Goal: Task Accomplishment & Management: Use online tool/utility

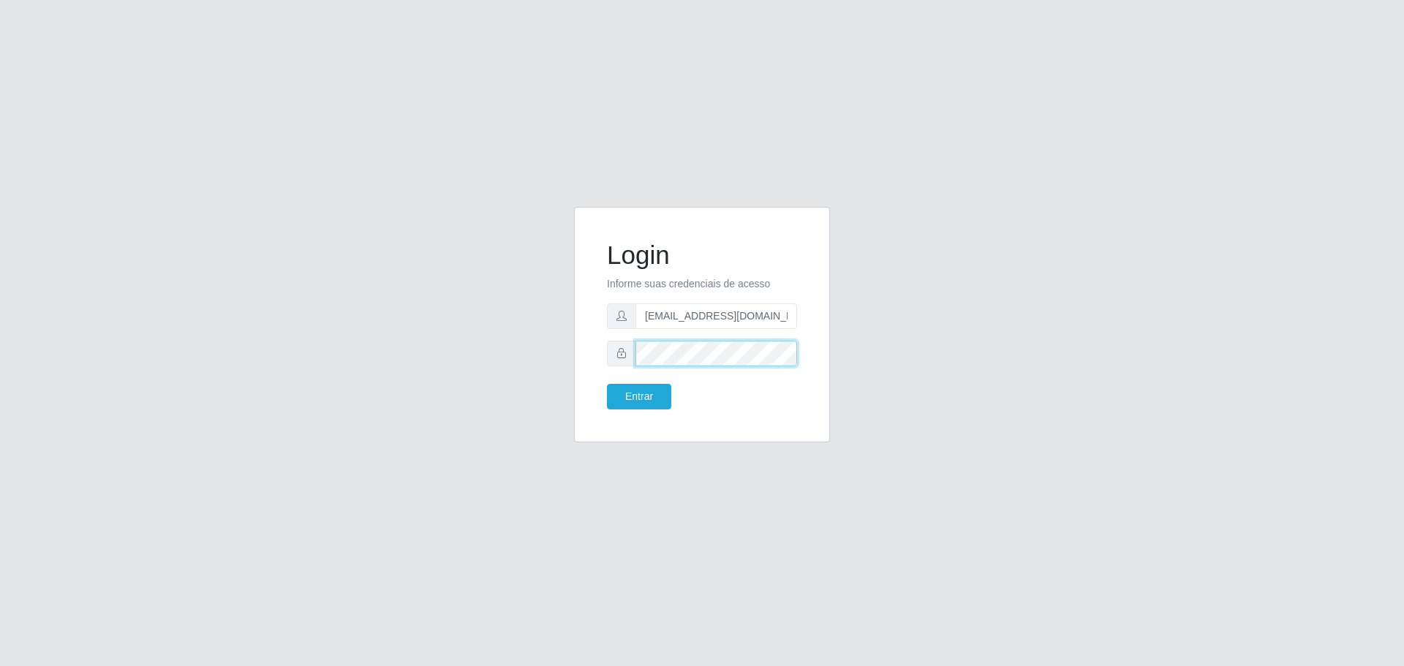
click at [615, 364] on div at bounding box center [702, 354] width 190 height 26
click at [607, 384] on button "Entrar" at bounding box center [639, 397] width 64 height 26
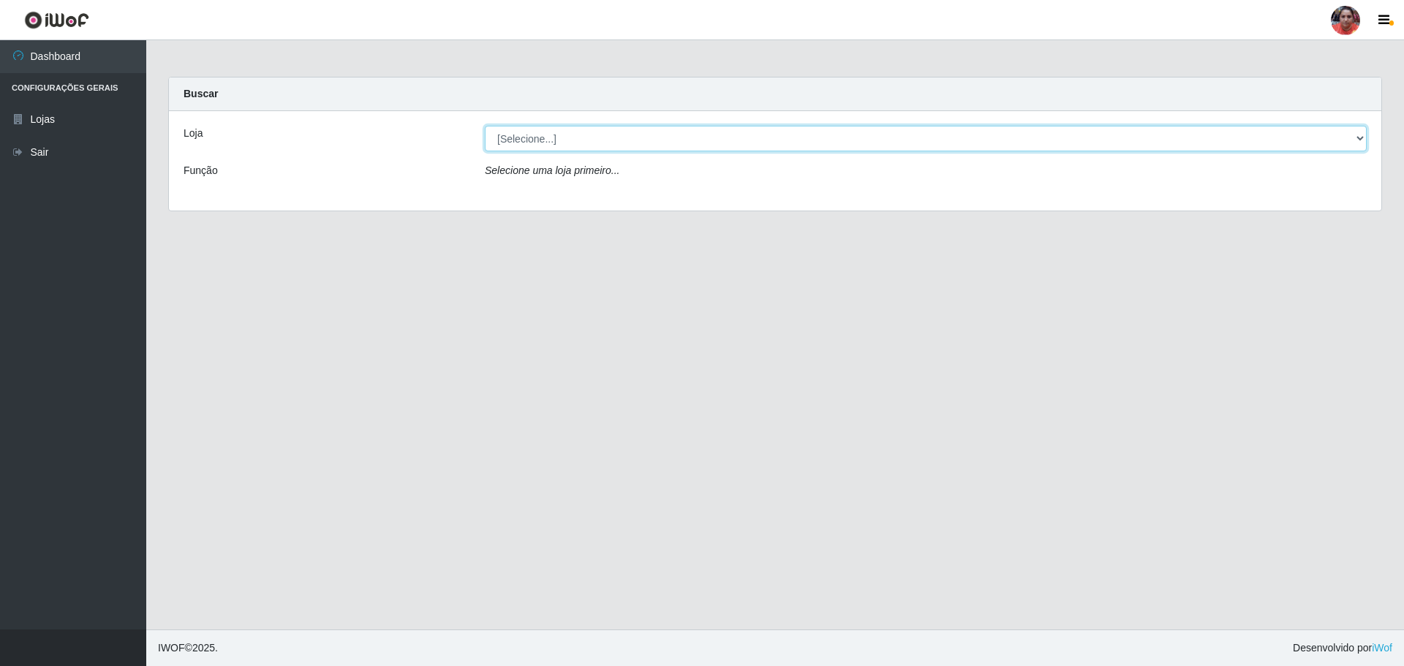
click at [1204, 143] on select "[Selecione...] Mar Vermelho - Loja 05" at bounding box center [926, 139] width 882 height 26
select select "252"
click at [485, 126] on select "[Selecione...] Mar Vermelho - Loja 05" at bounding box center [926, 139] width 882 height 26
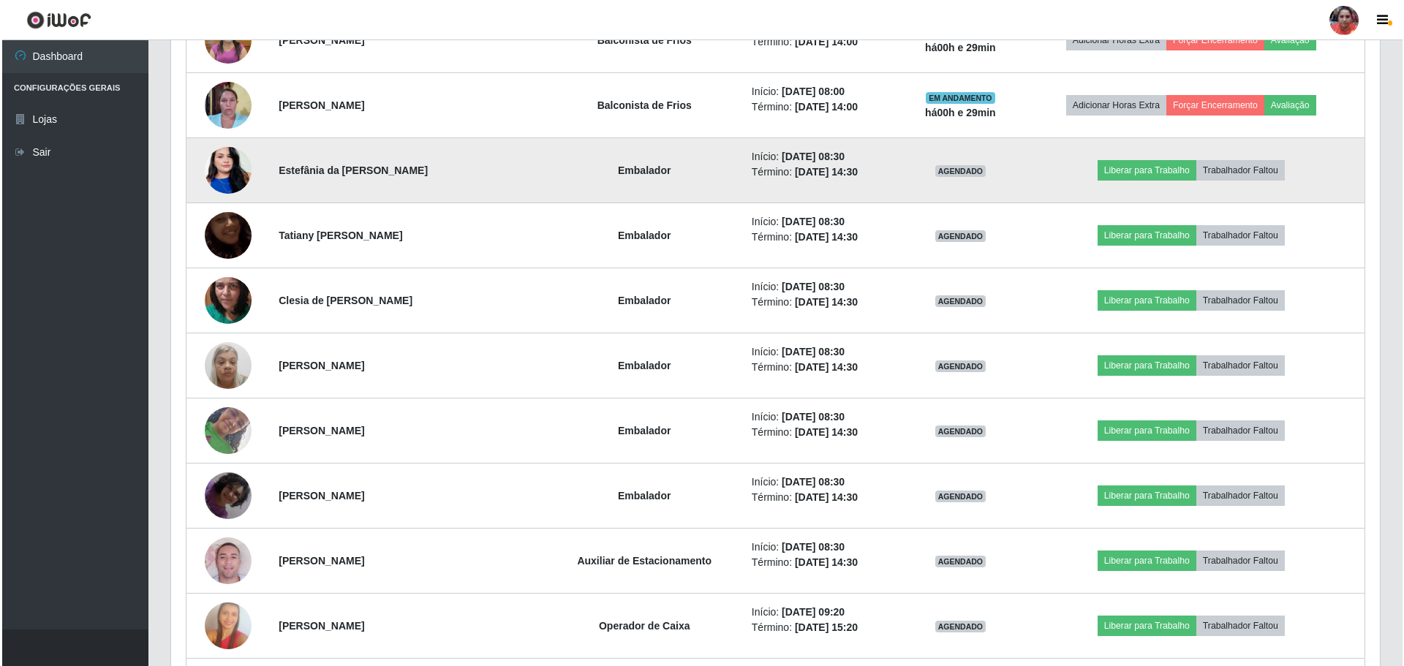
scroll to position [1097, 0]
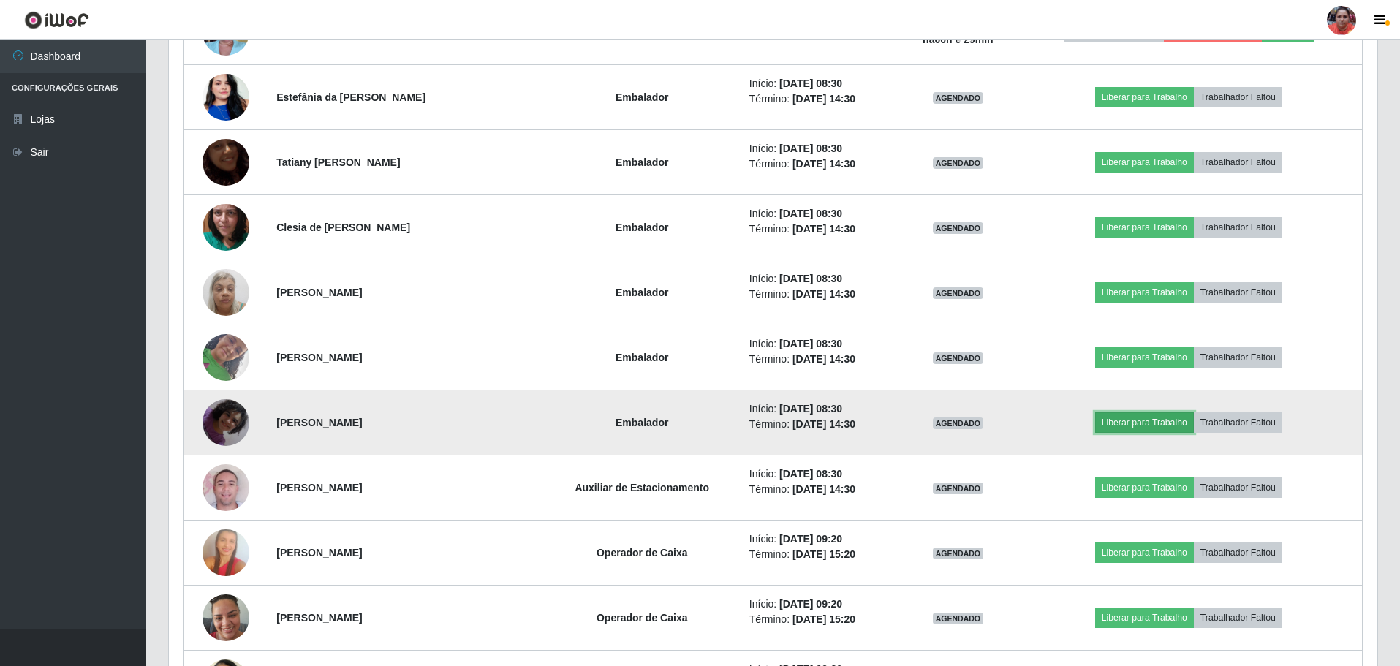
click at [1122, 420] on button "Liberar para Trabalho" at bounding box center [1144, 422] width 99 height 20
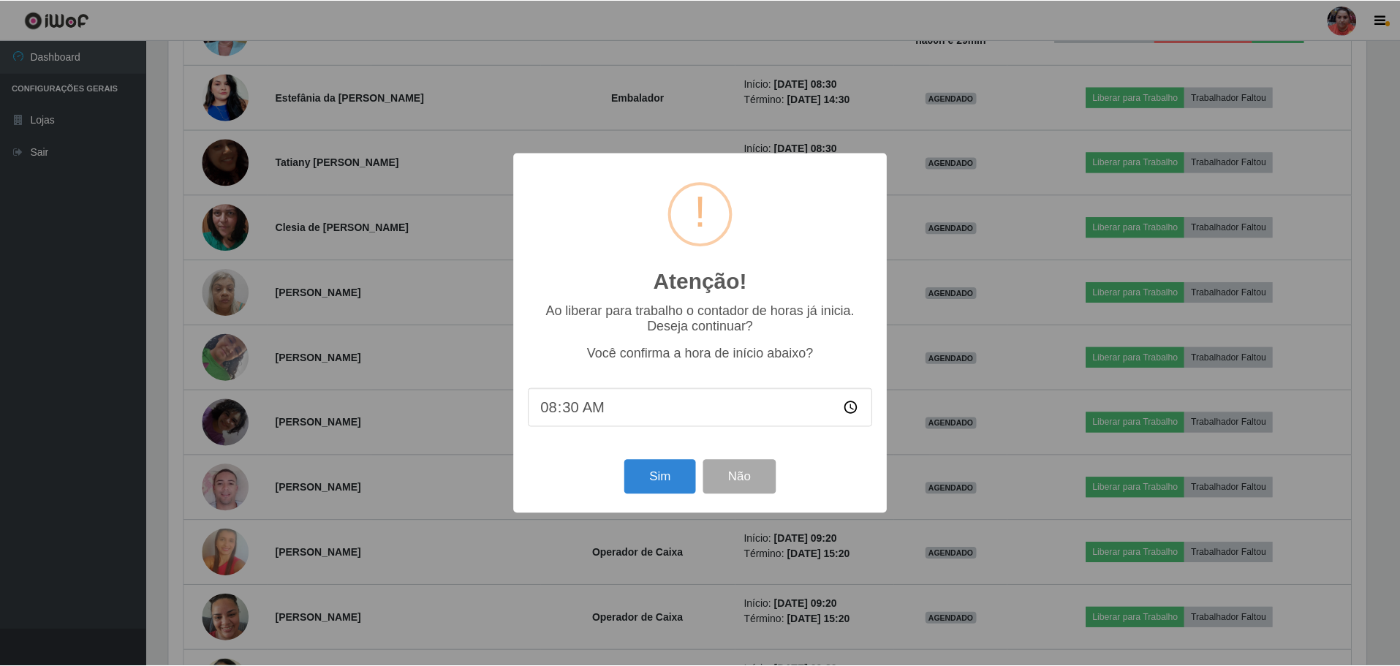
scroll to position [303, 1201]
click at [661, 475] on button "Sim" at bounding box center [661, 477] width 71 height 34
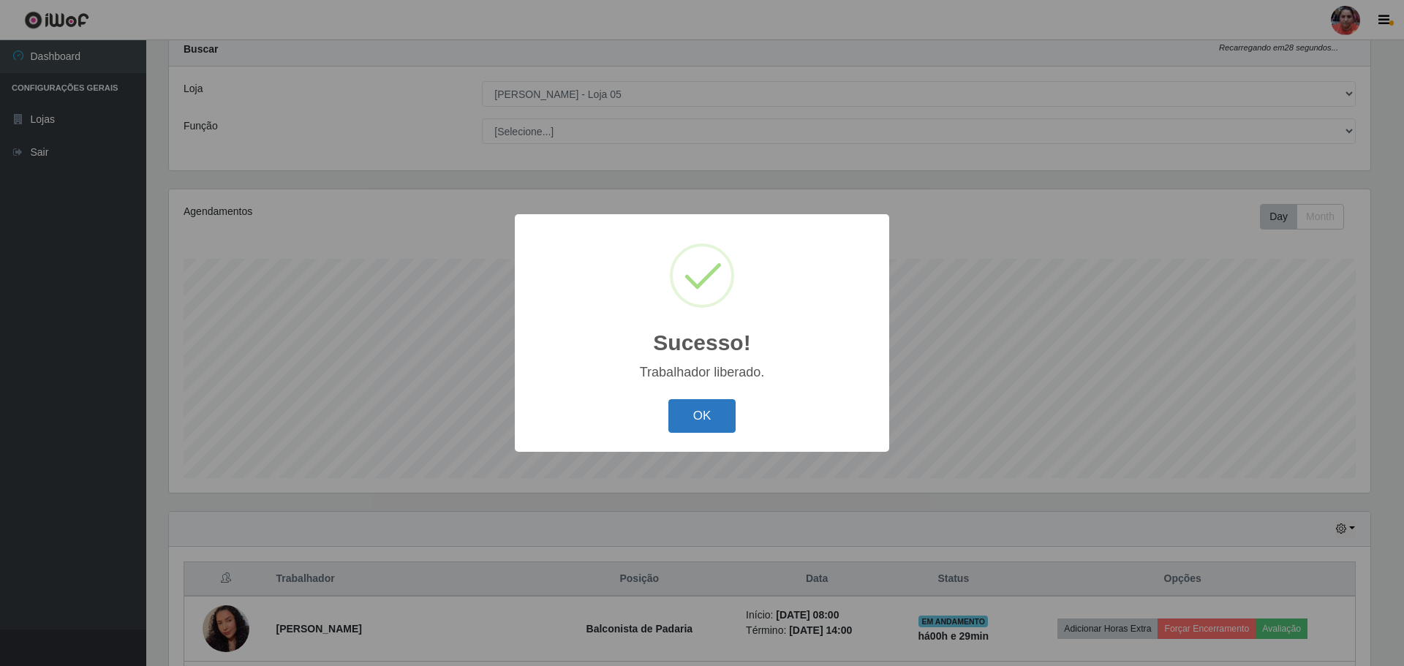
click at [692, 415] on button "OK" at bounding box center [702, 416] width 68 height 34
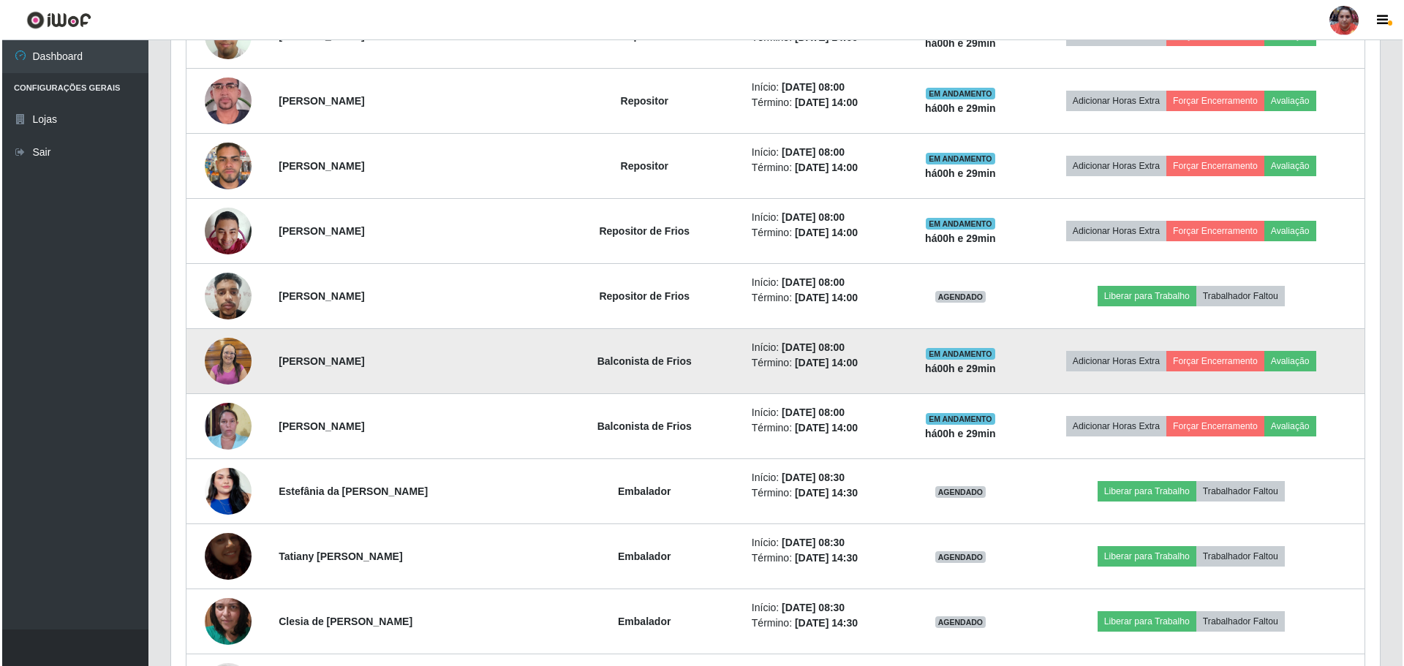
scroll to position [995, 0]
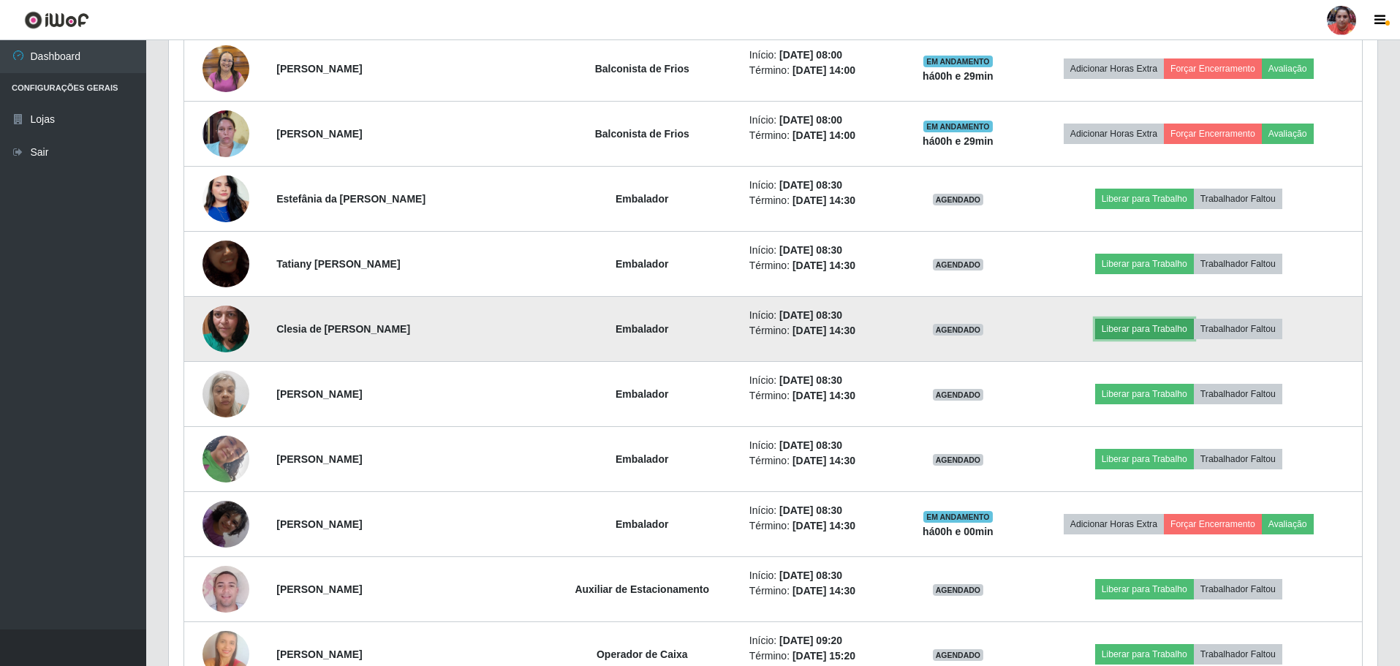
click at [1142, 333] on button "Liberar para Trabalho" at bounding box center [1144, 329] width 99 height 20
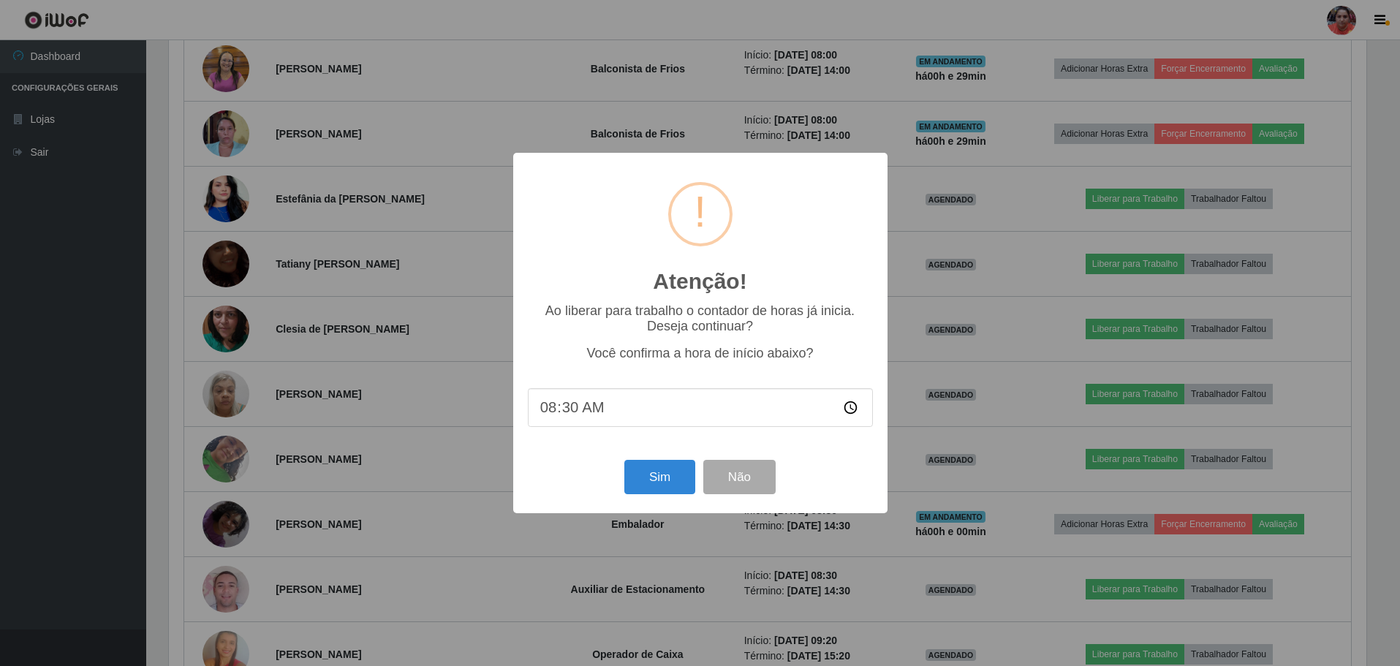
scroll to position [303, 1201]
click at [668, 483] on button "Sim" at bounding box center [661, 477] width 71 height 34
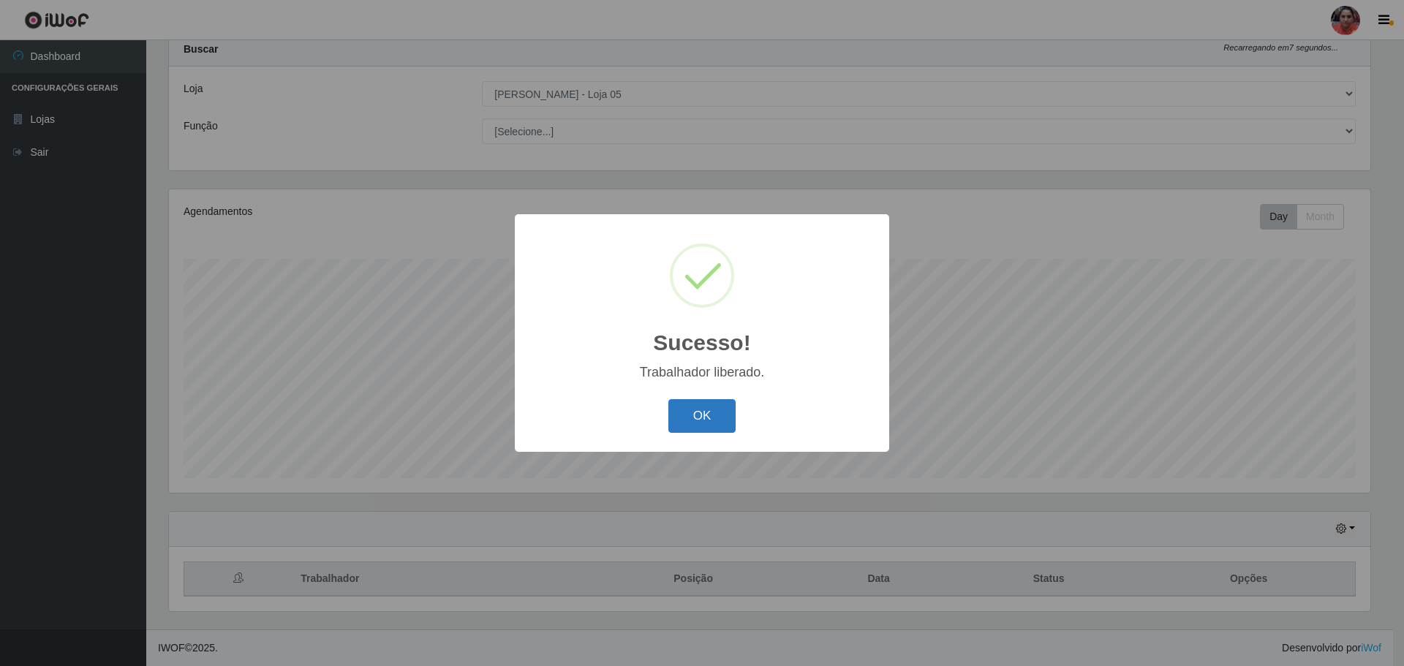
click at [685, 426] on button "OK" at bounding box center [702, 416] width 68 height 34
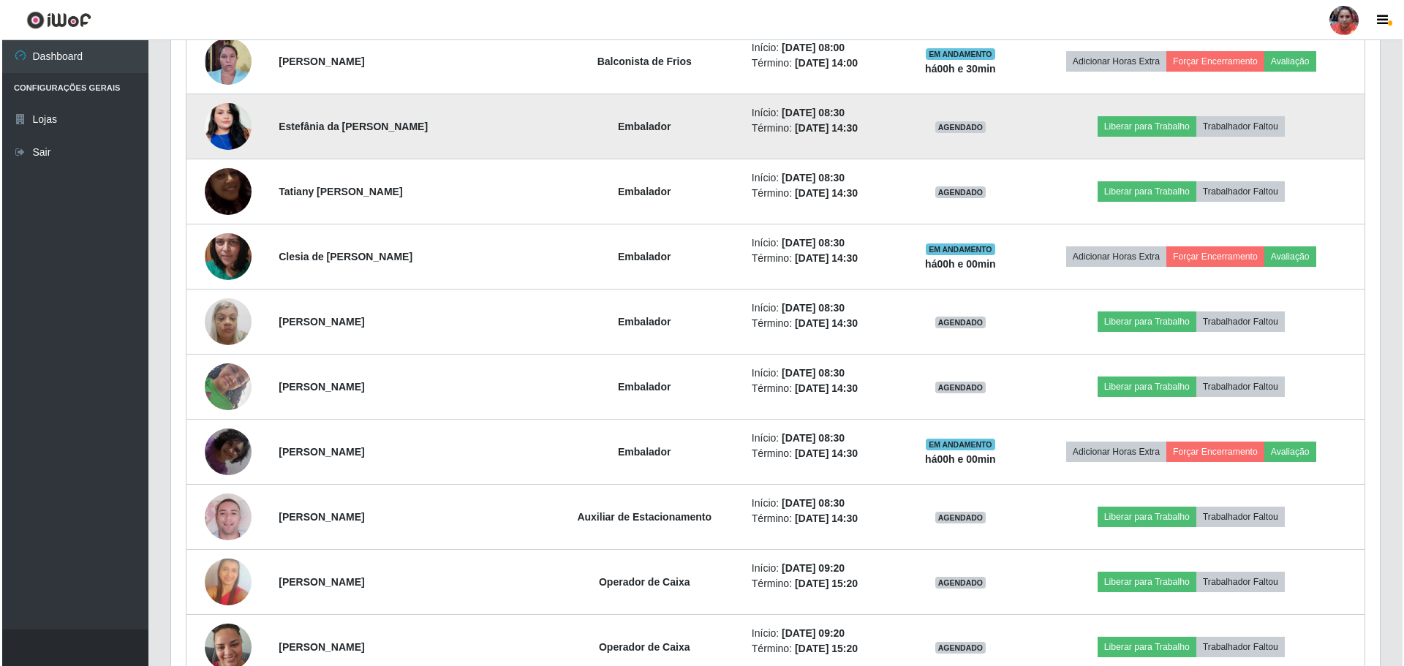
scroll to position [1068, 0]
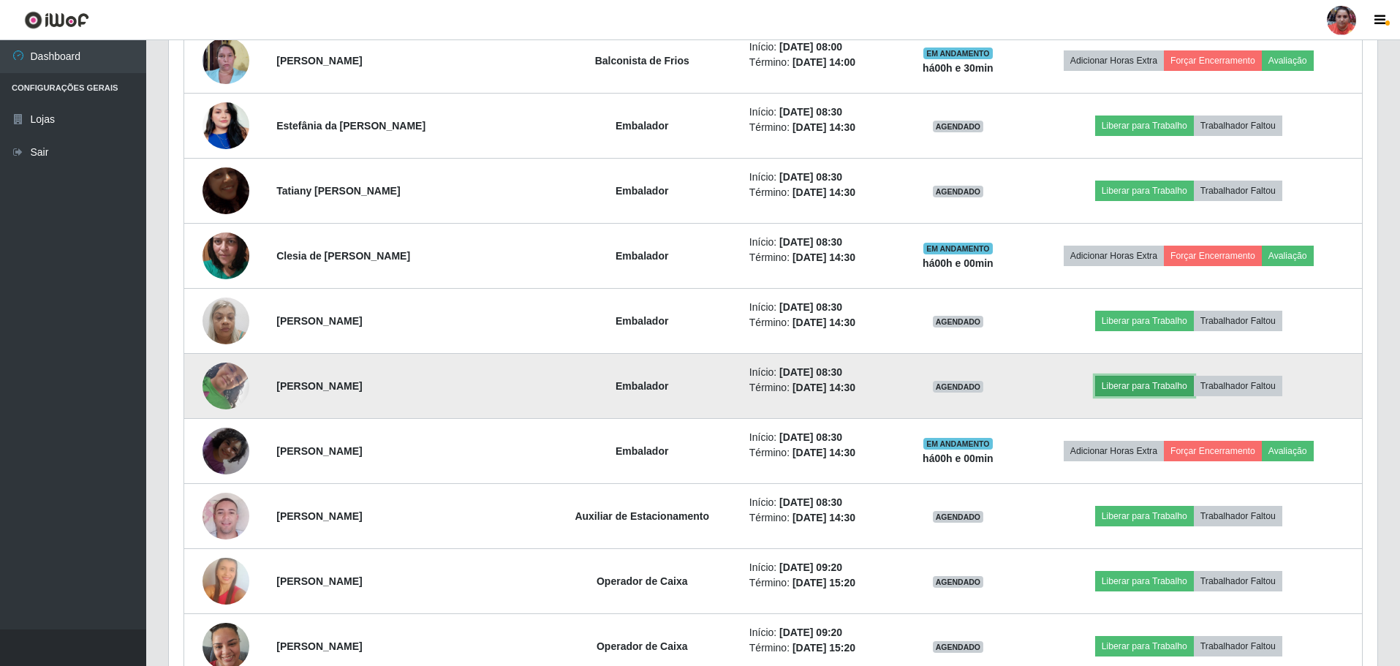
click at [1120, 391] on button "Liberar para Trabalho" at bounding box center [1144, 386] width 99 height 20
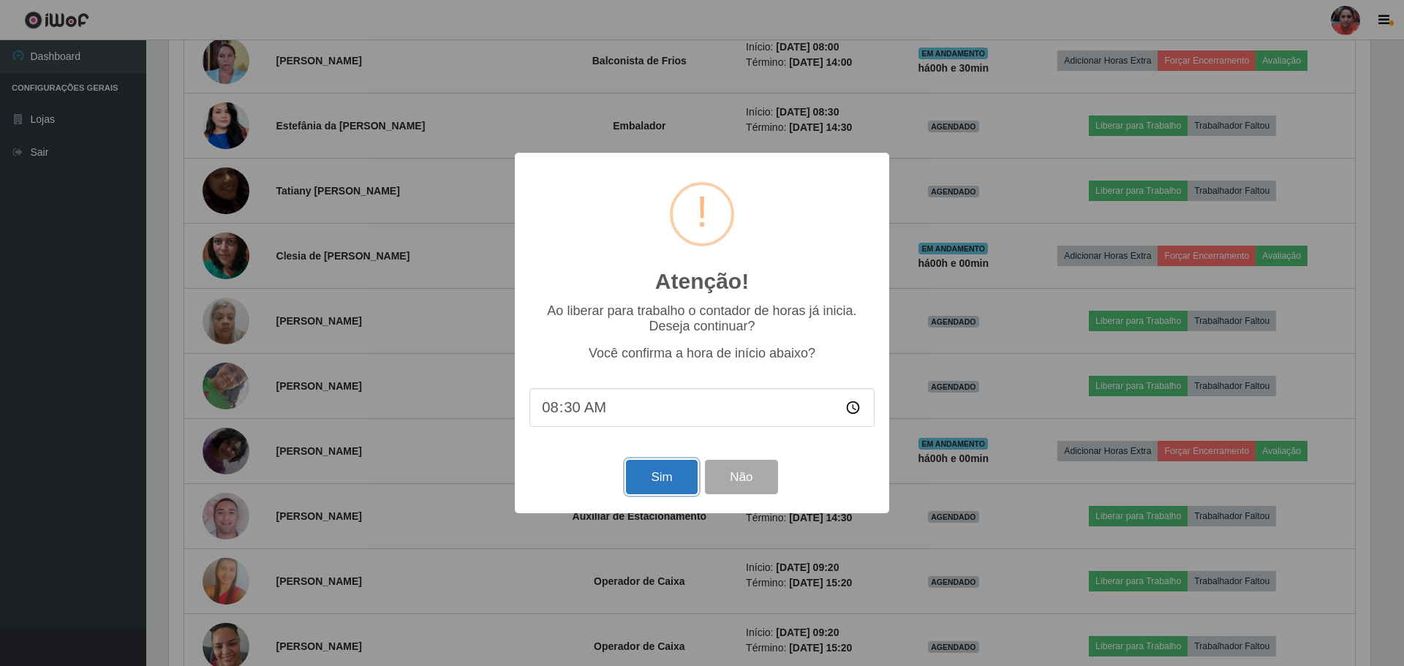
click at [671, 477] on button "Sim" at bounding box center [661, 477] width 71 height 34
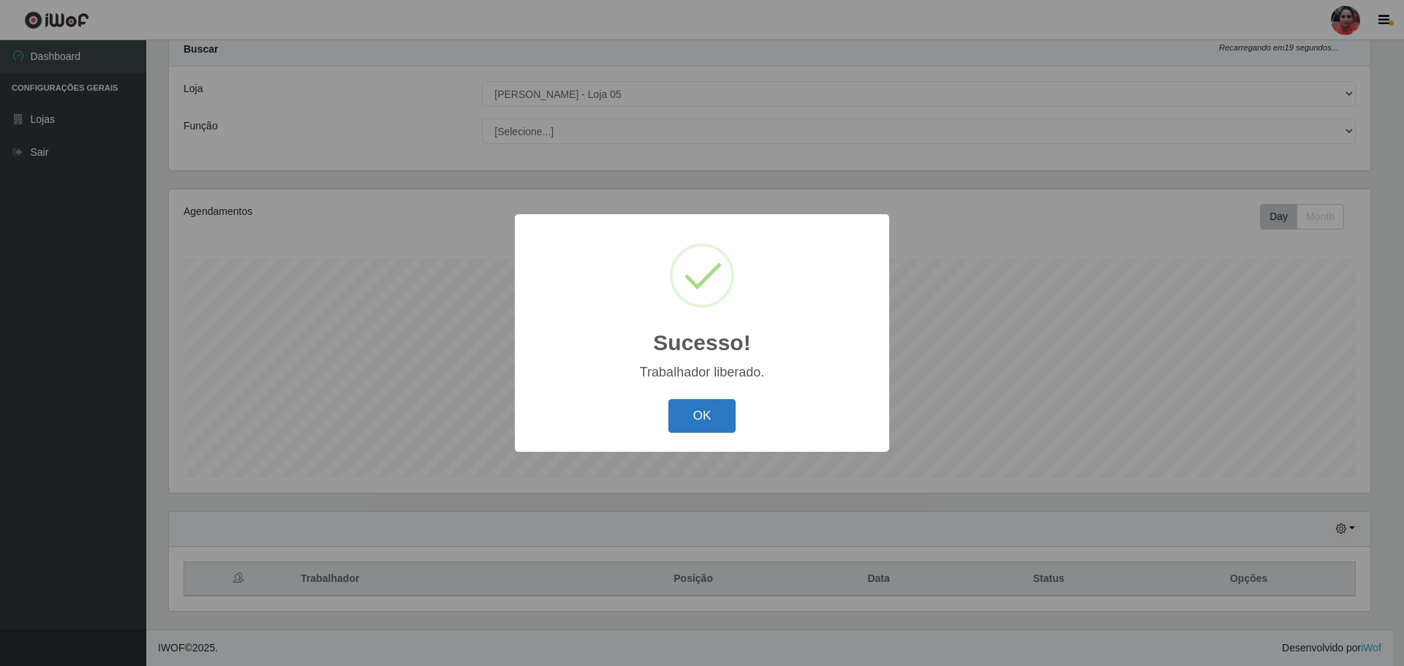
click at [684, 412] on button "OK" at bounding box center [702, 416] width 68 height 34
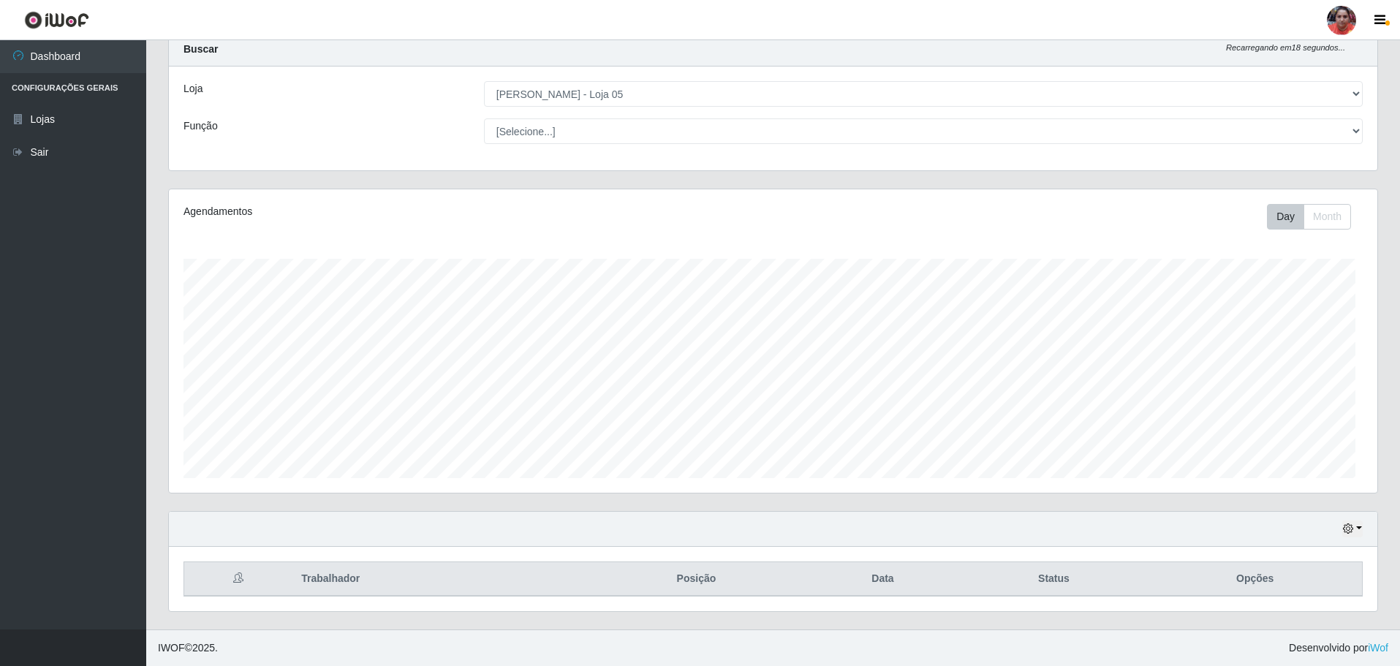
scroll to position [0, 0]
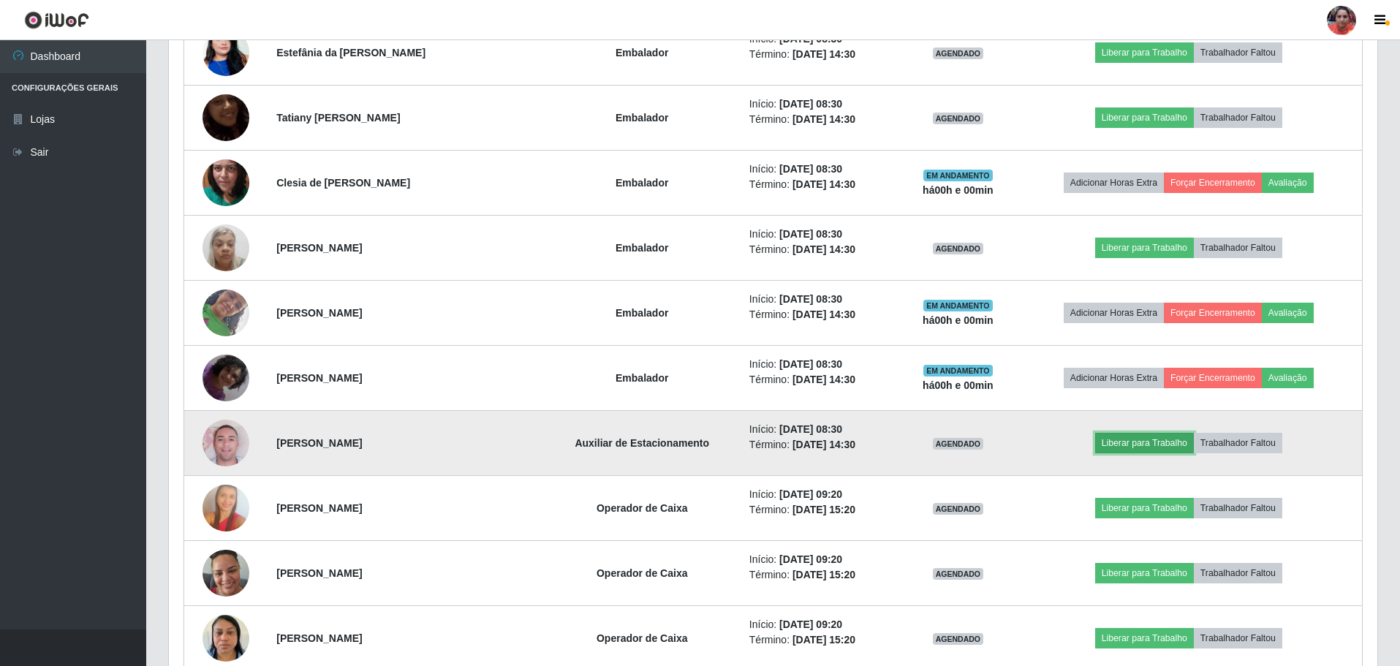
click at [1134, 439] on button "Liberar para Trabalho" at bounding box center [1144, 443] width 99 height 20
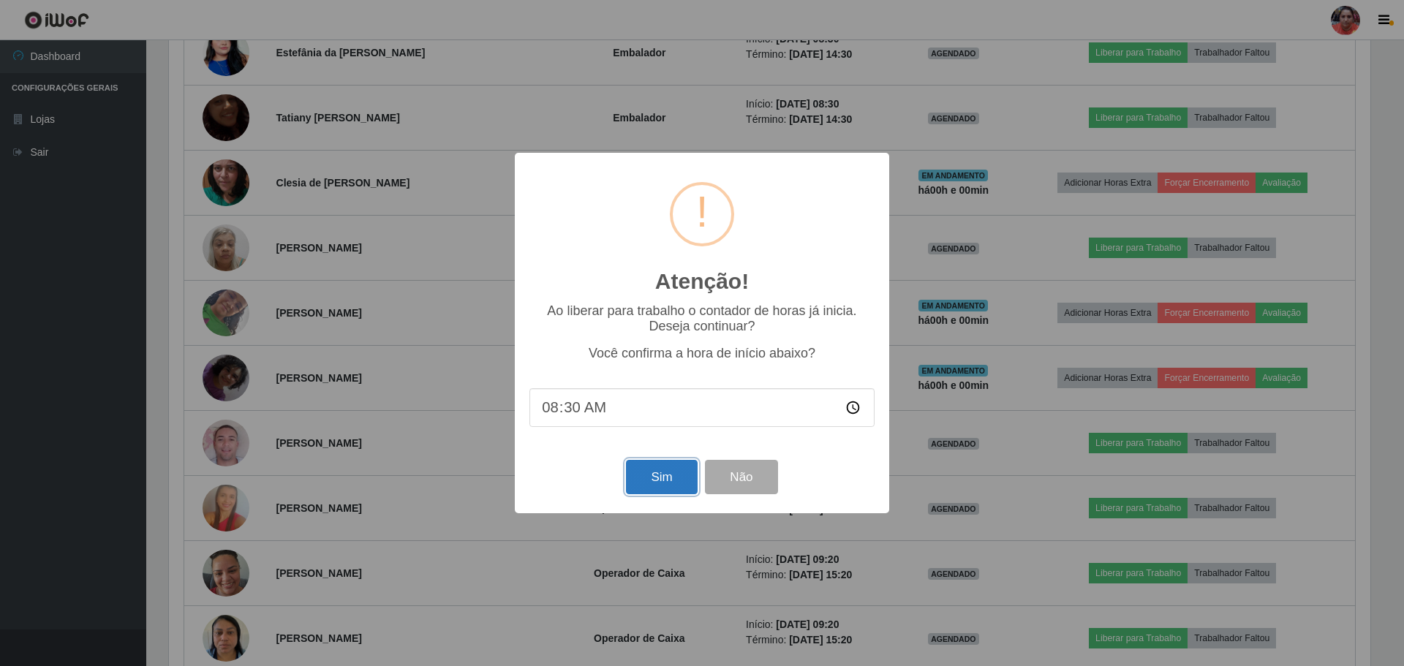
click at [655, 478] on button "Sim" at bounding box center [661, 477] width 71 height 34
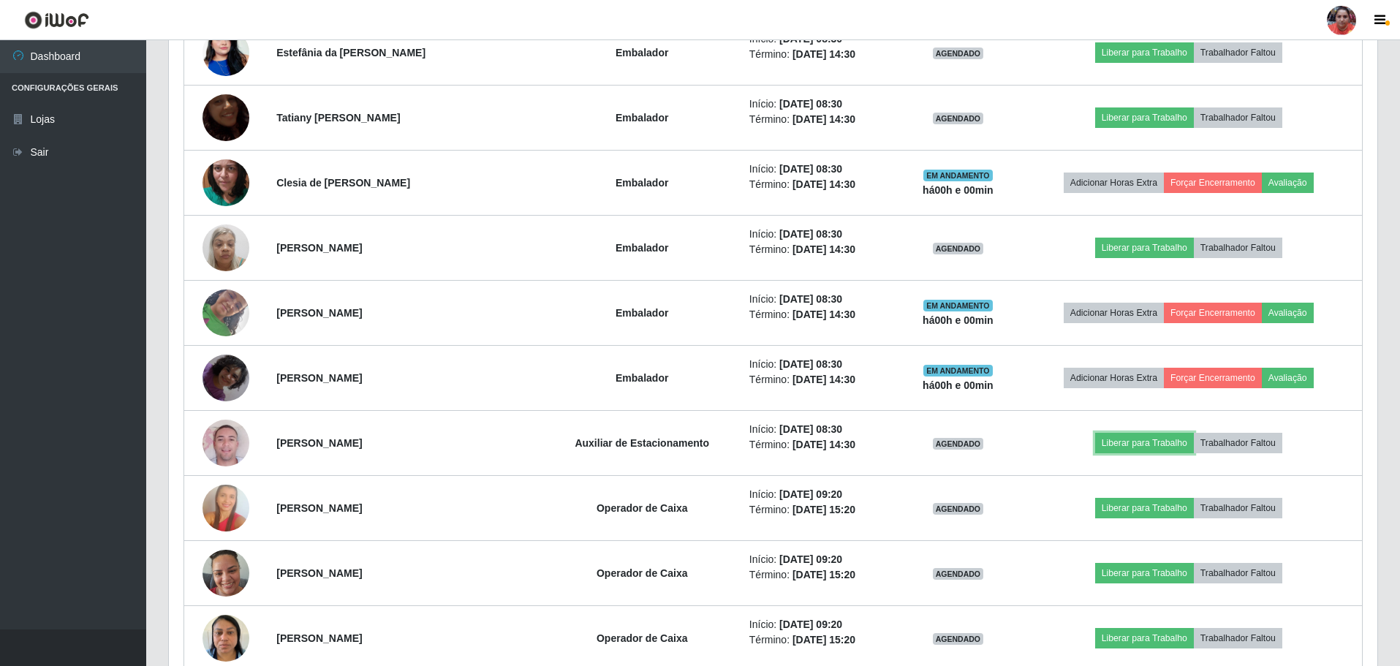
scroll to position [730902, 729997]
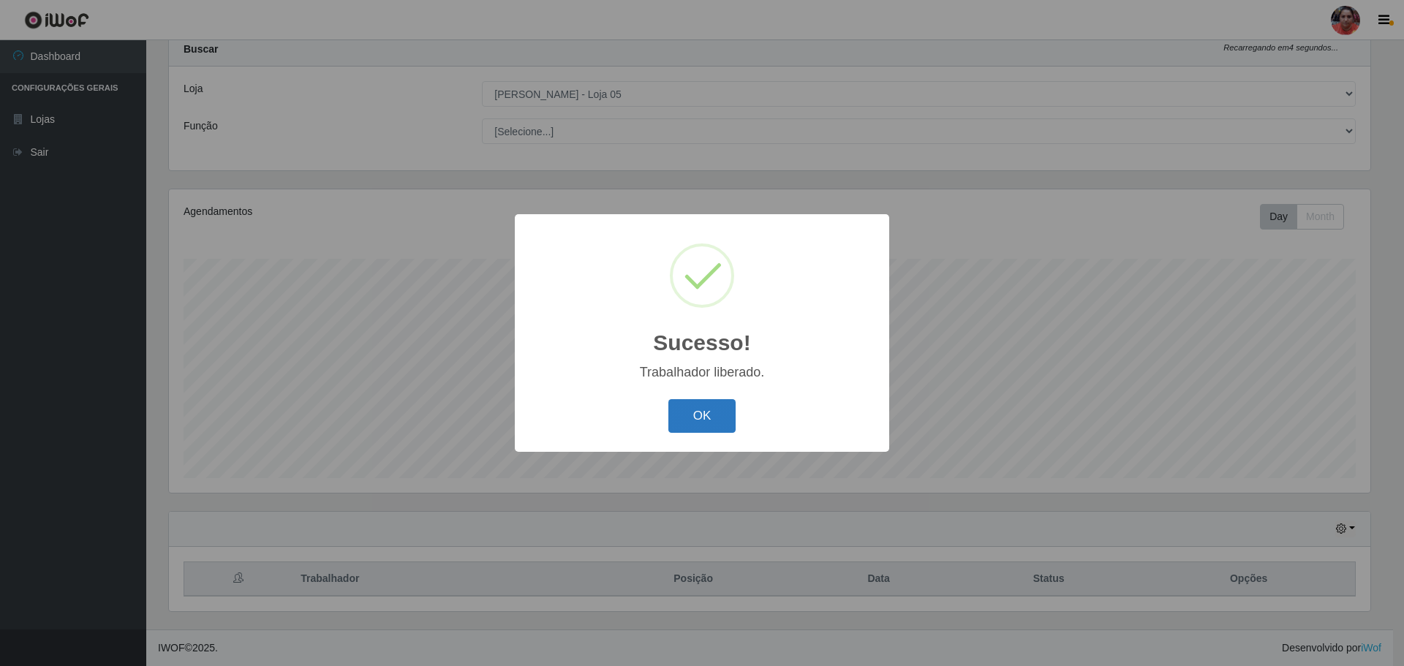
click at [678, 433] on button "OK" at bounding box center [702, 416] width 68 height 34
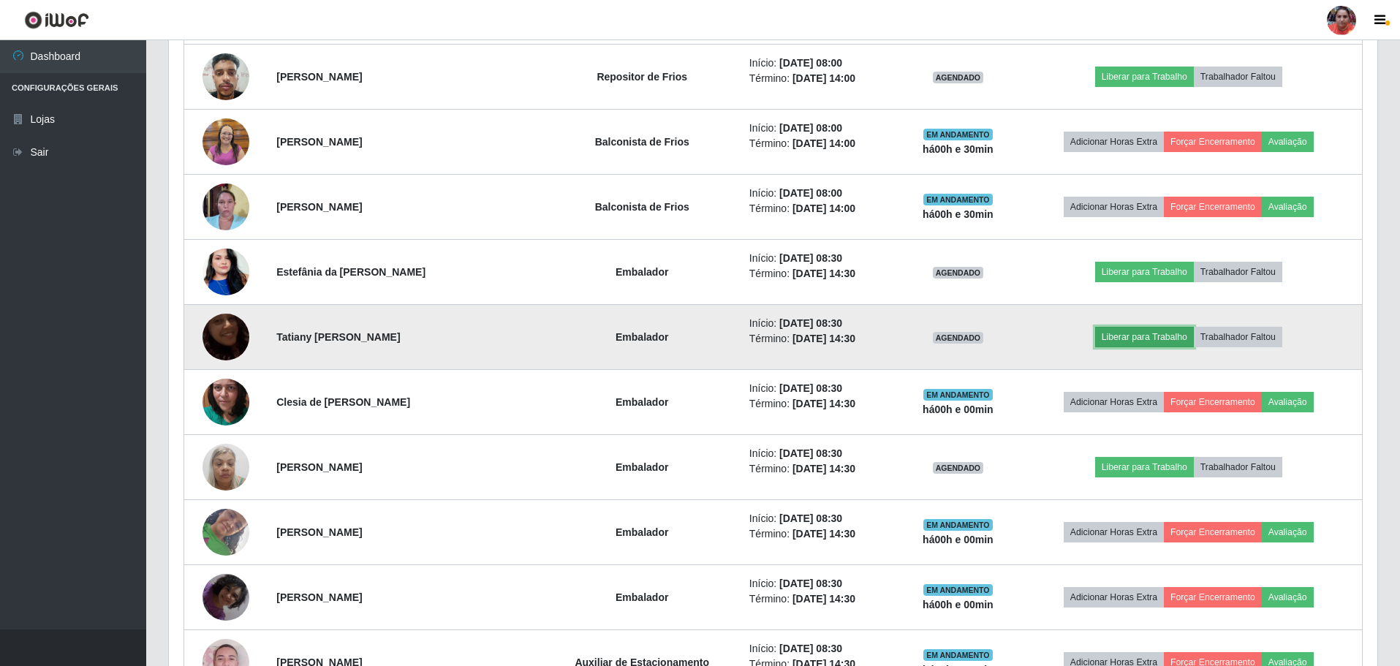
click at [1167, 336] on button "Liberar para Trabalho" at bounding box center [1144, 337] width 99 height 20
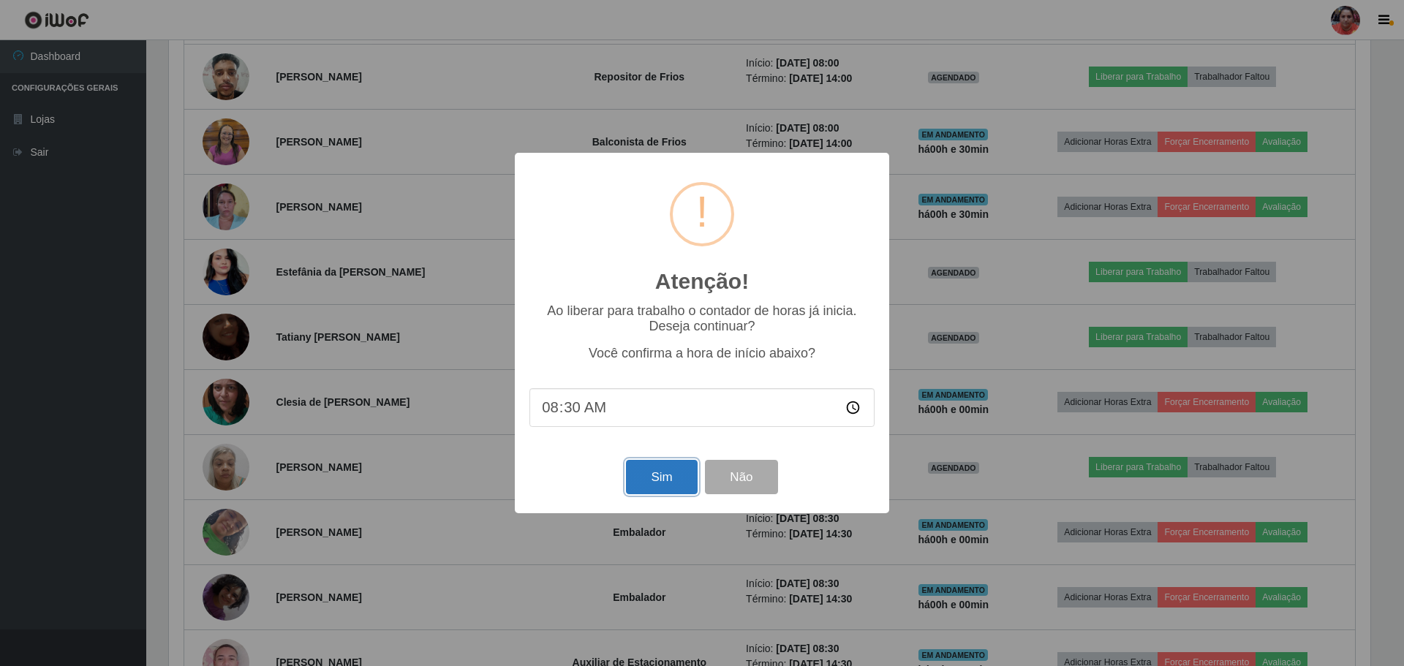
click at [683, 486] on button "Sim" at bounding box center [661, 477] width 71 height 34
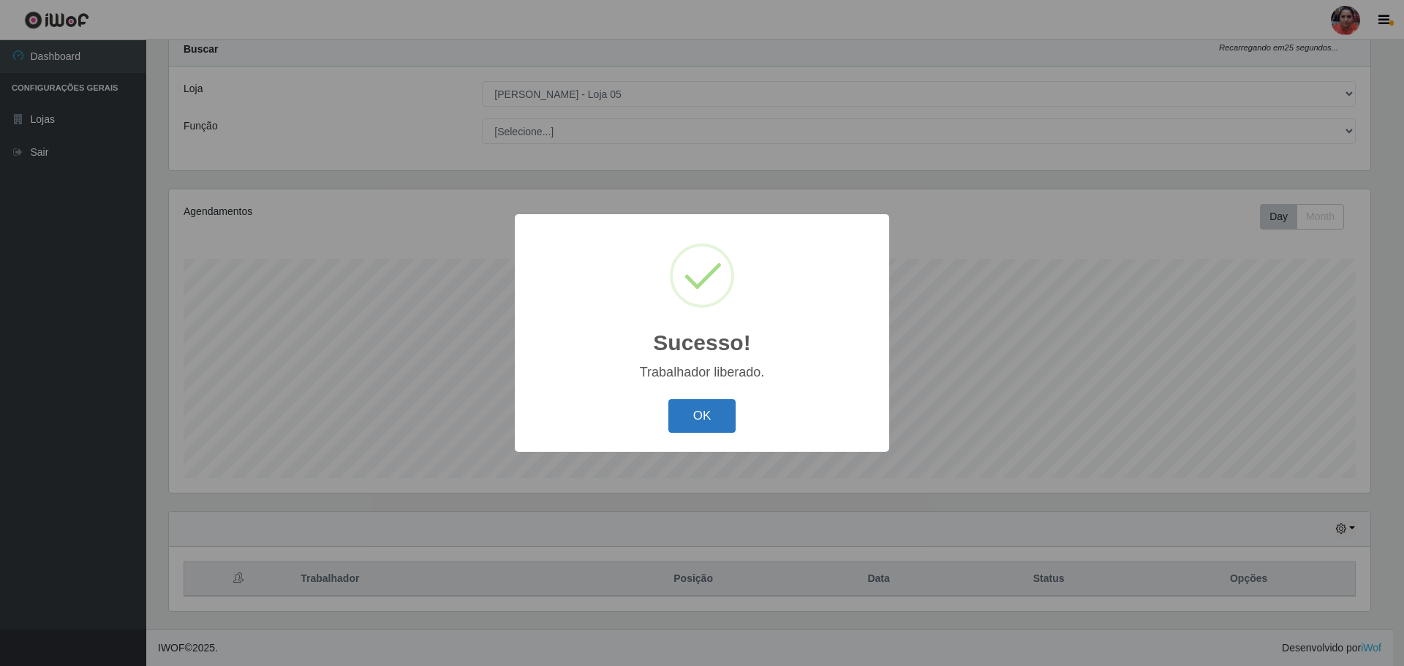
click at [705, 420] on button "OK" at bounding box center [702, 416] width 68 height 34
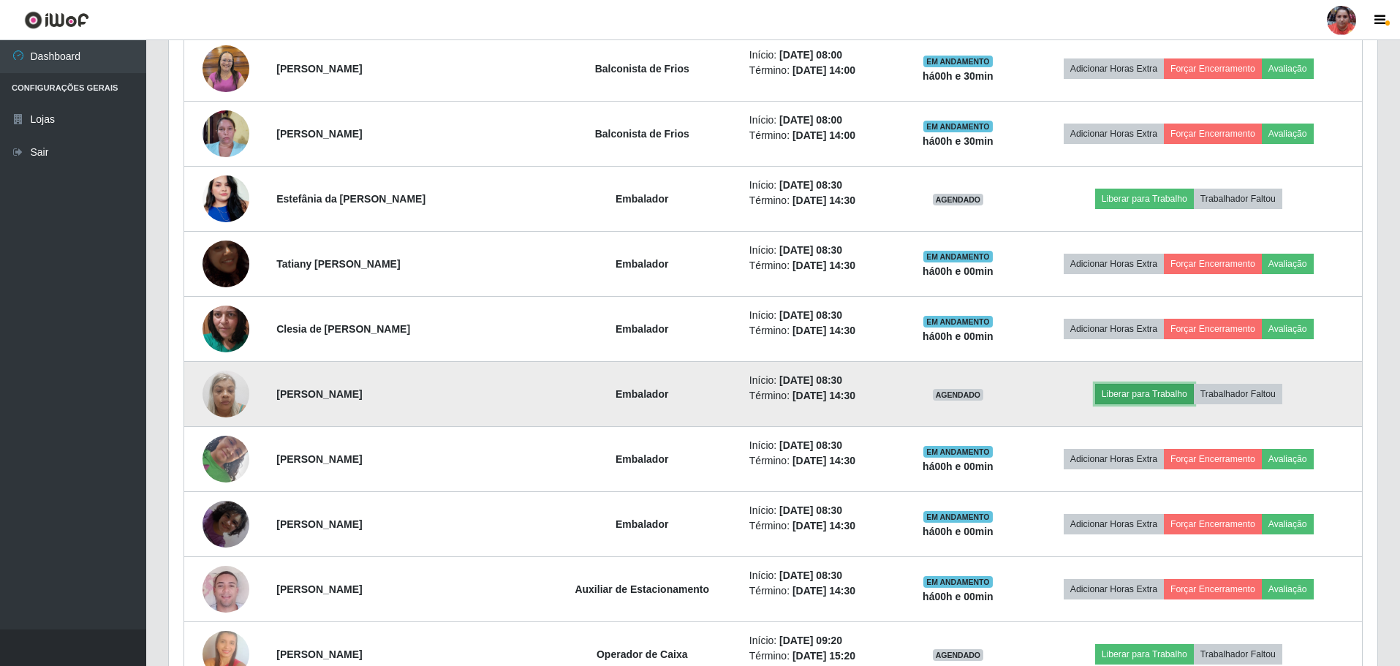
click at [1116, 390] on button "Liberar para Trabalho" at bounding box center [1144, 394] width 99 height 20
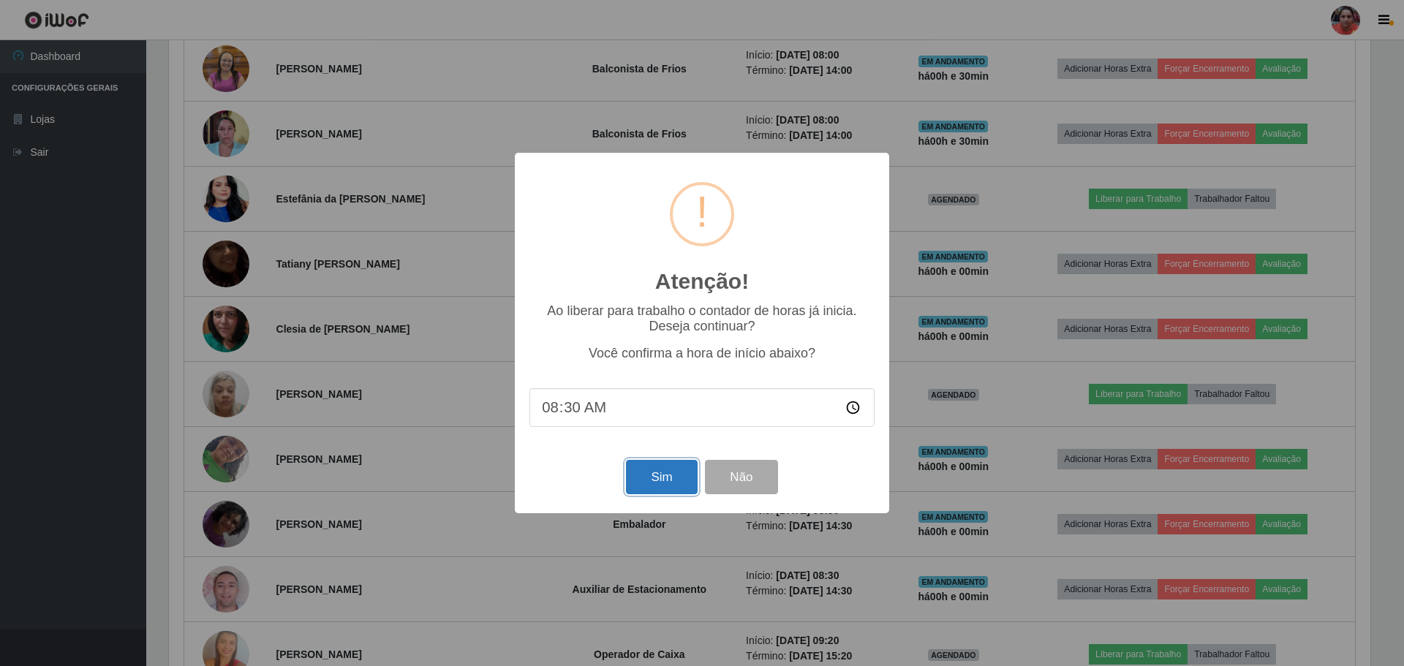
click at [652, 483] on button "Sim" at bounding box center [661, 477] width 71 height 34
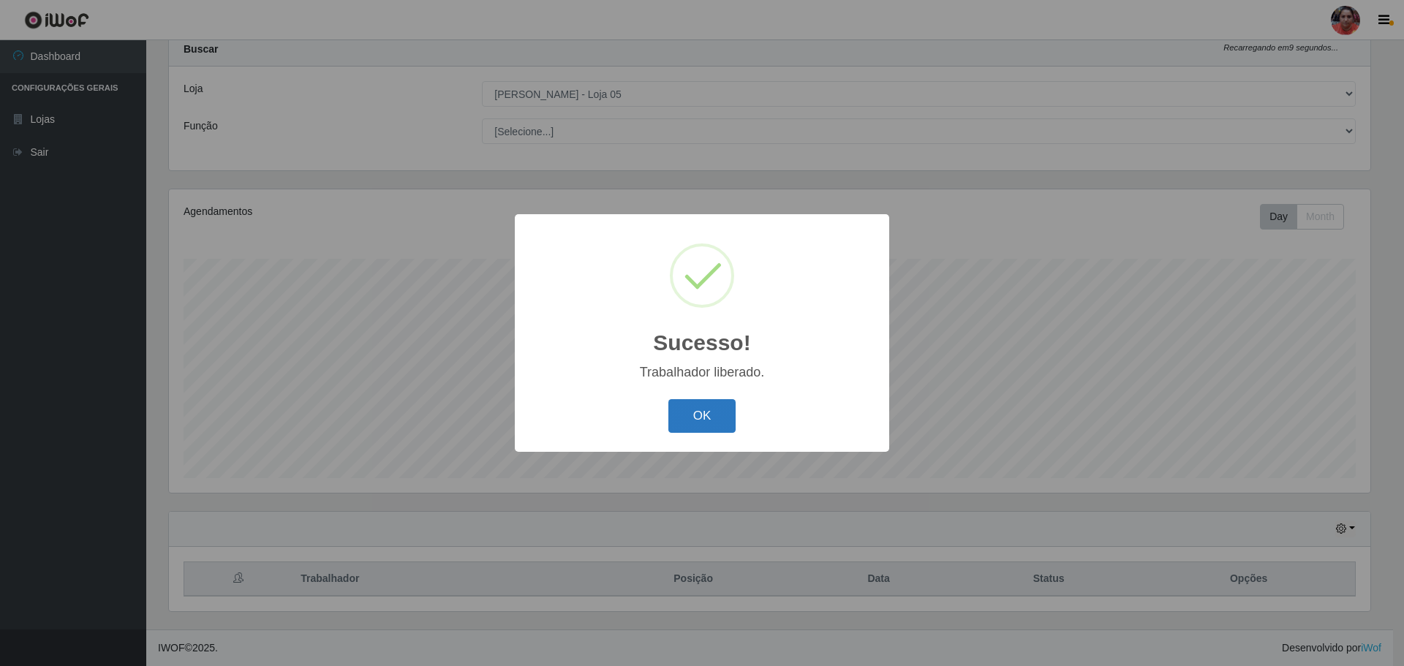
click at [705, 410] on button "OK" at bounding box center [702, 416] width 68 height 34
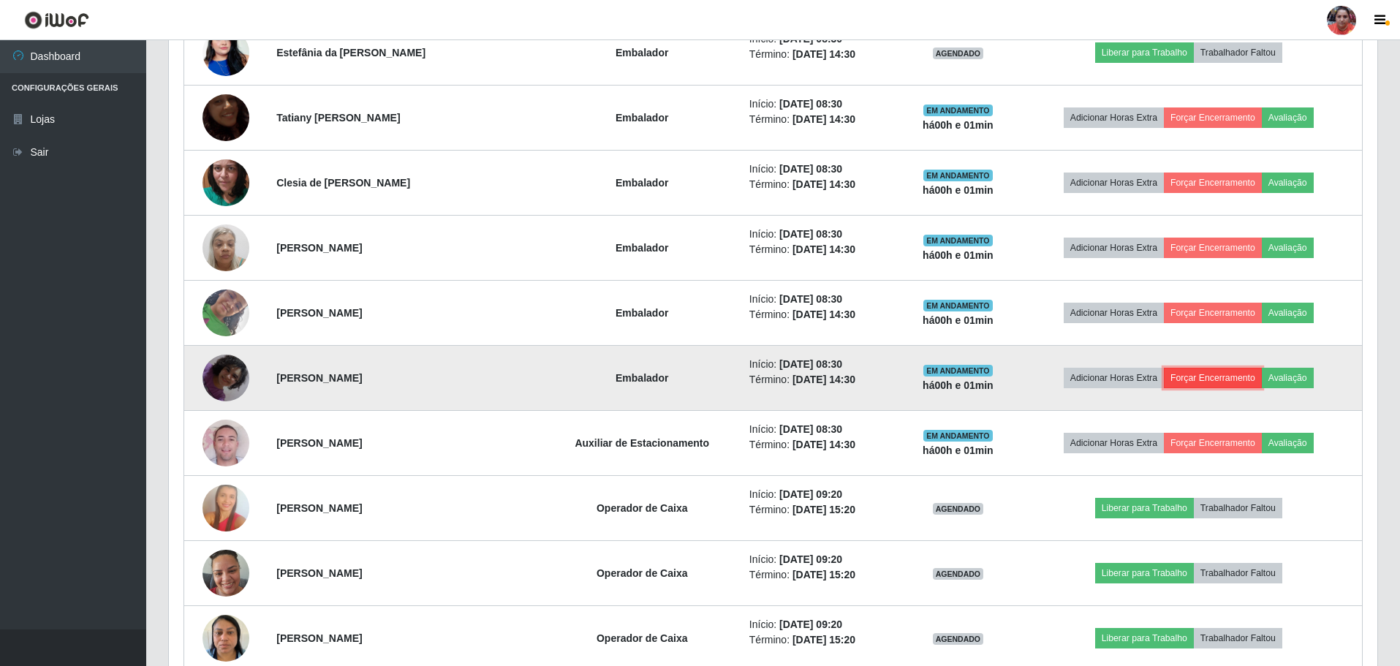
click at [1190, 377] on button "Forçar Encerramento" at bounding box center [1213, 378] width 98 height 20
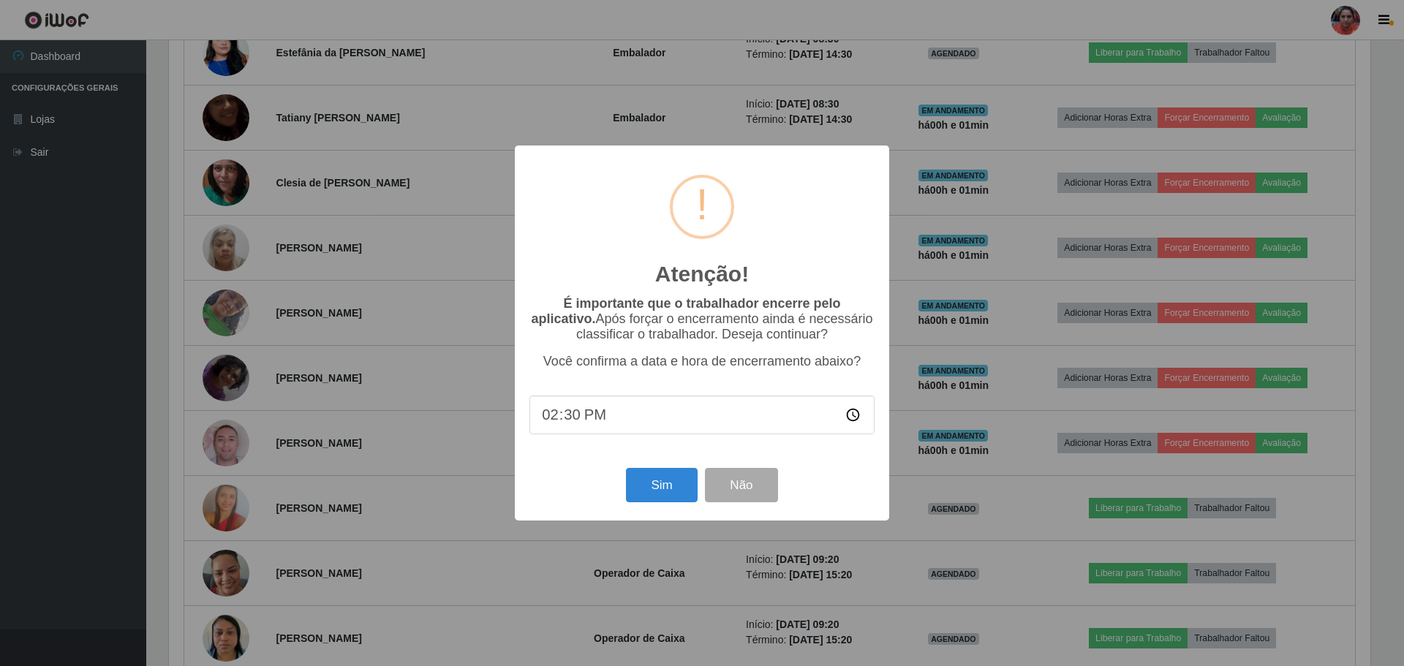
click at [575, 426] on input "14:30" at bounding box center [701, 415] width 345 height 39
click at [550, 420] on input "14:30" at bounding box center [701, 415] width 345 height 39
type input "08:32"
click at [657, 482] on button "Sim" at bounding box center [661, 485] width 71 height 34
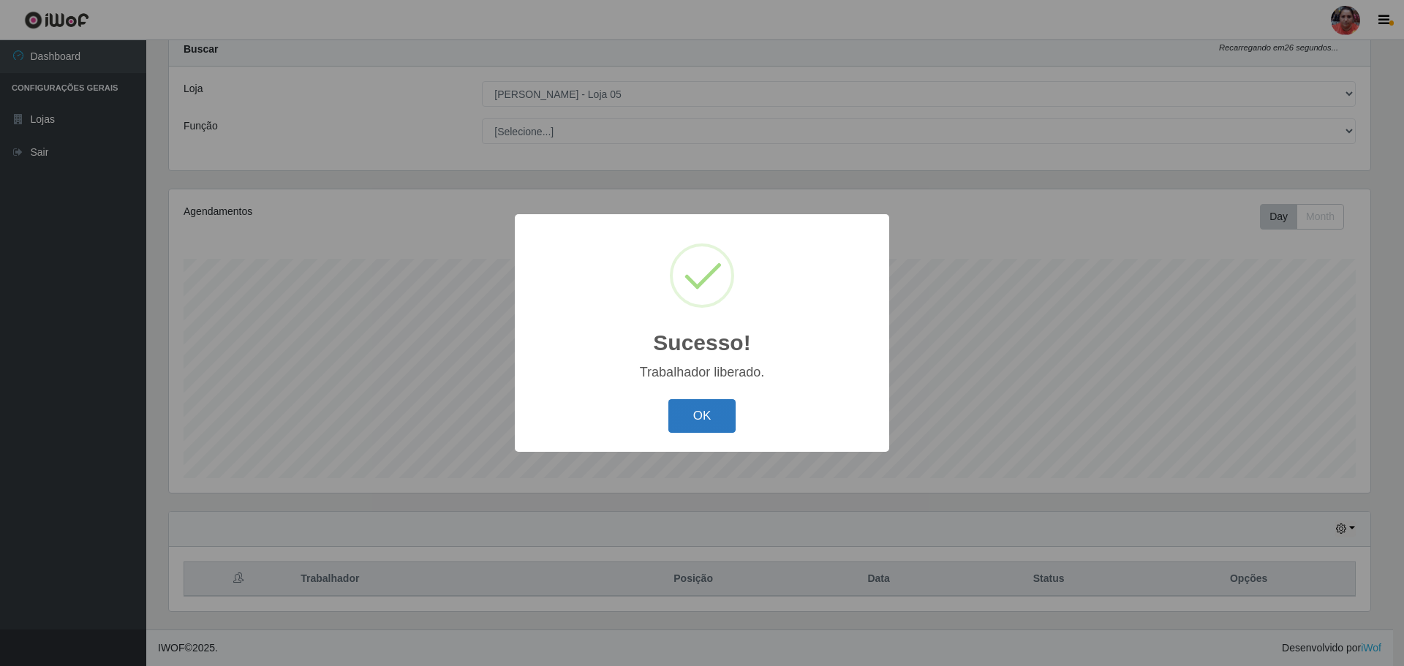
click at [690, 415] on button "OK" at bounding box center [702, 416] width 68 height 34
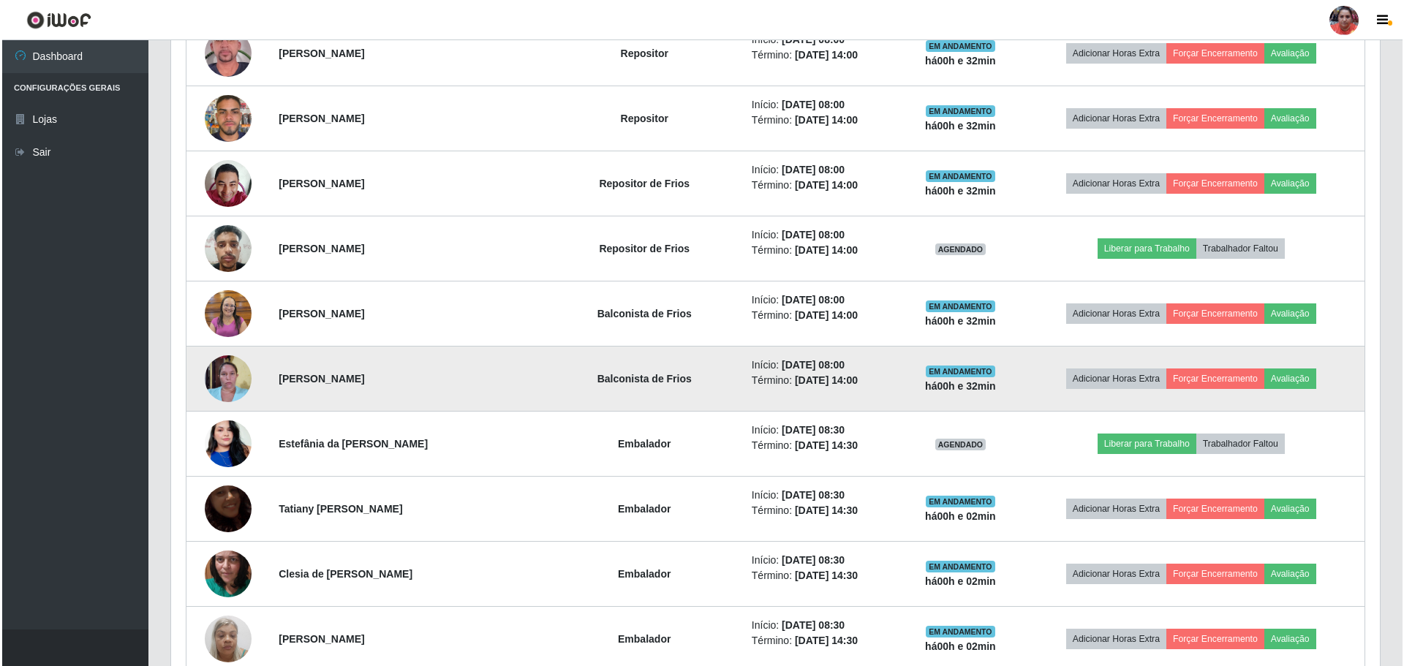
scroll to position [776, 0]
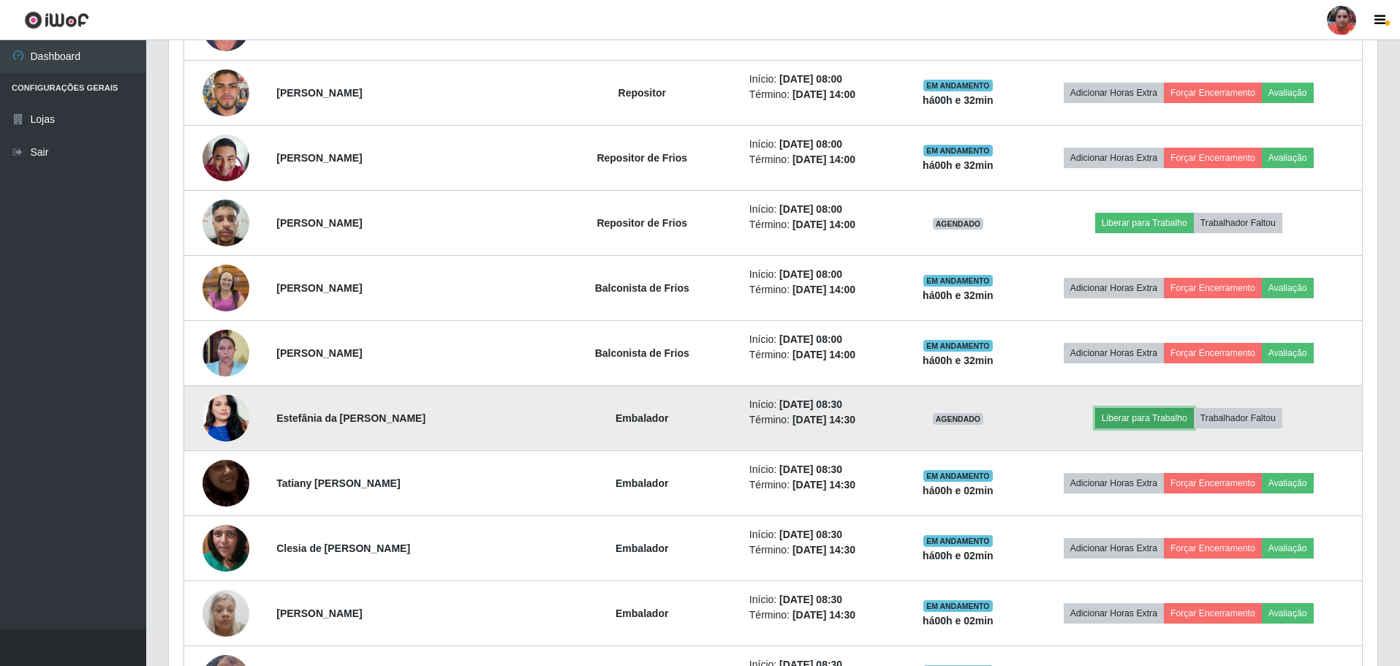
click at [1137, 418] on button "Liberar para Trabalho" at bounding box center [1144, 418] width 99 height 20
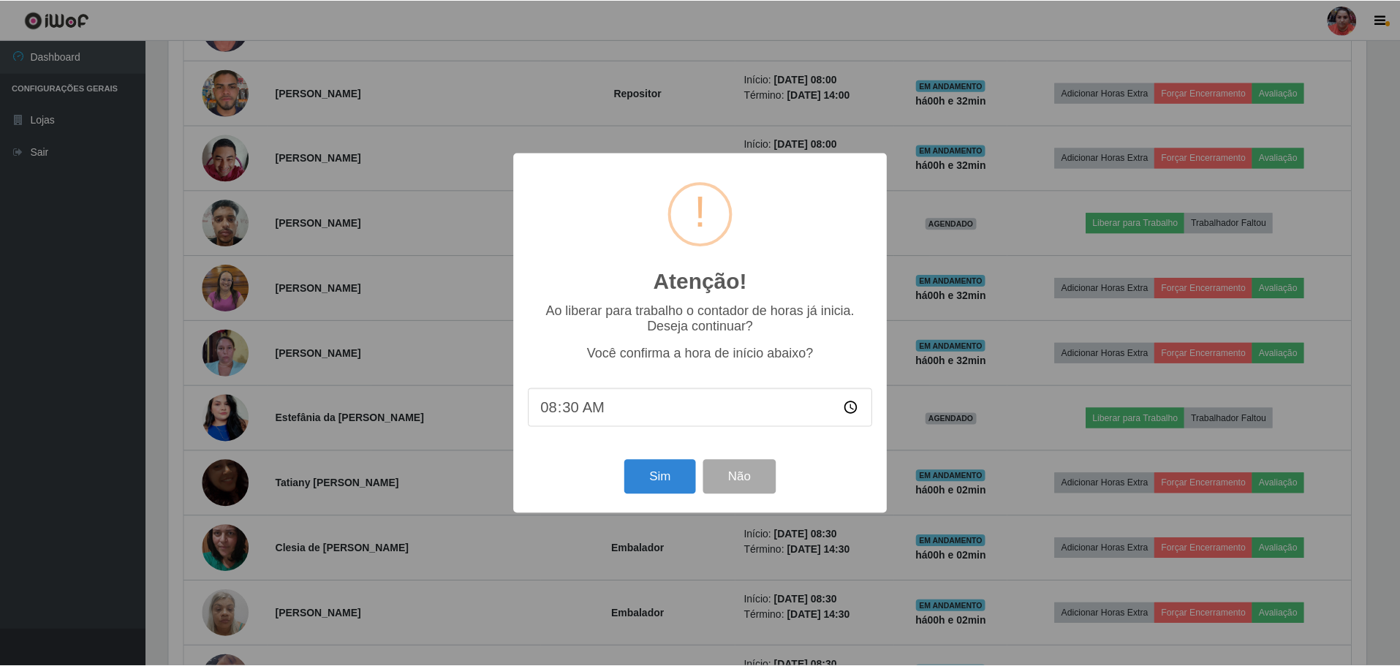
scroll to position [303, 1201]
click at [673, 477] on button "Sim" at bounding box center [661, 477] width 71 height 34
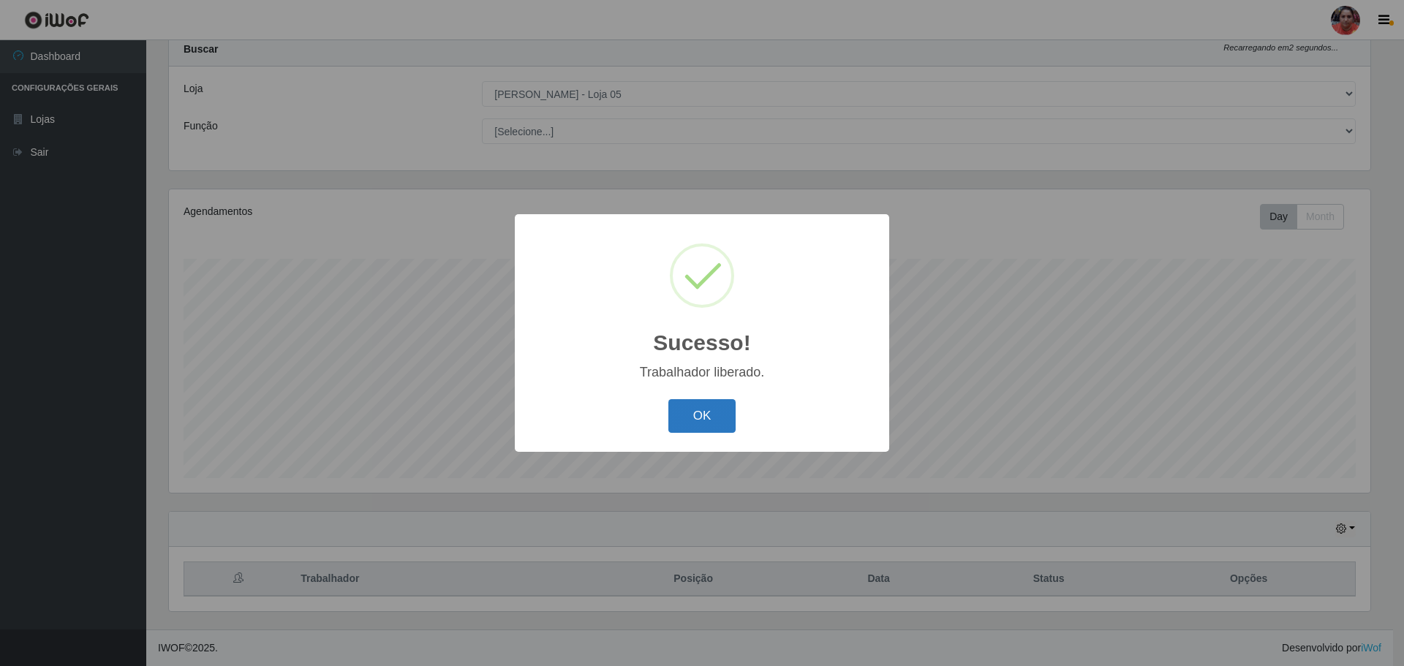
click at [713, 416] on button "OK" at bounding box center [702, 416] width 68 height 34
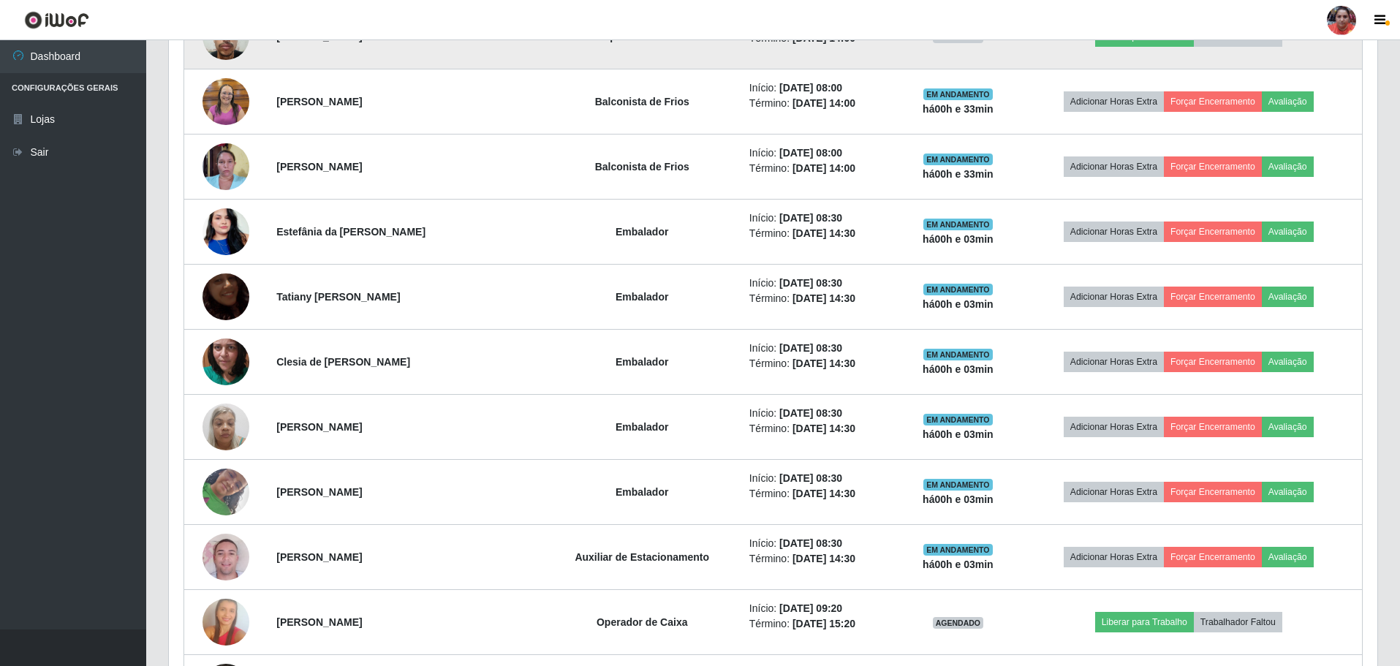
scroll to position [995, 0]
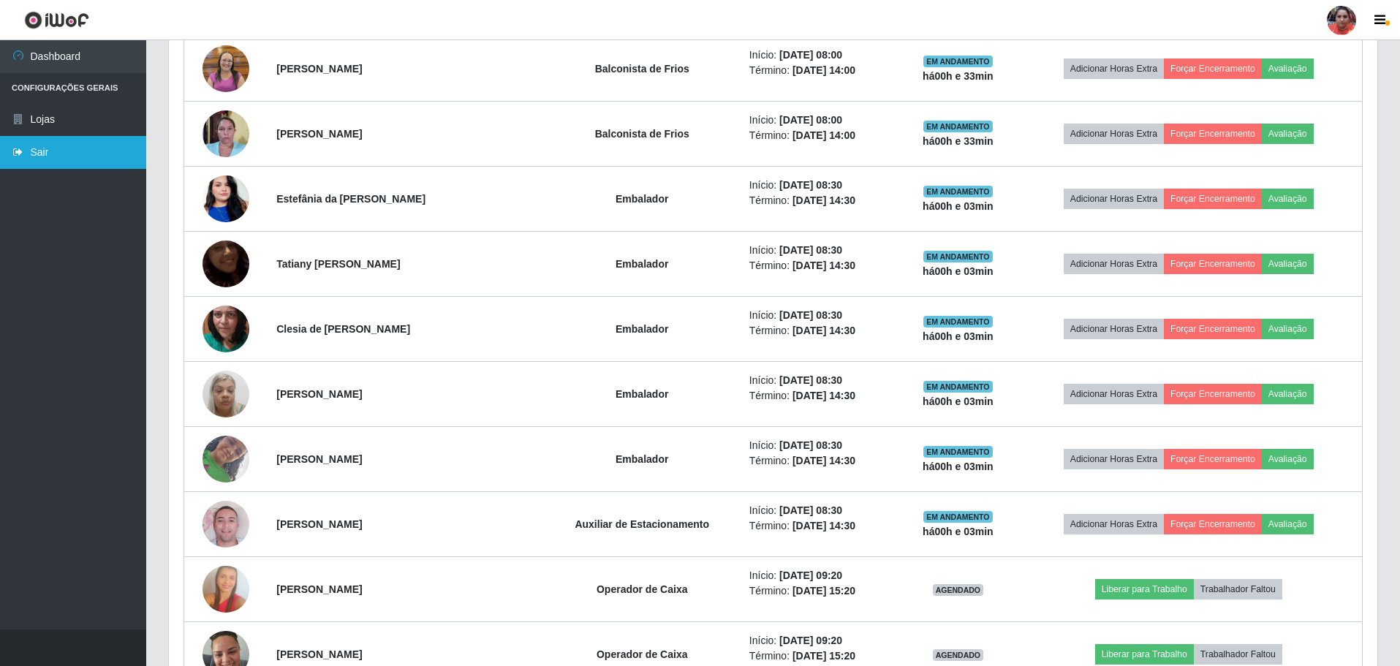
click at [50, 146] on link "Sair" at bounding box center [73, 152] width 146 height 33
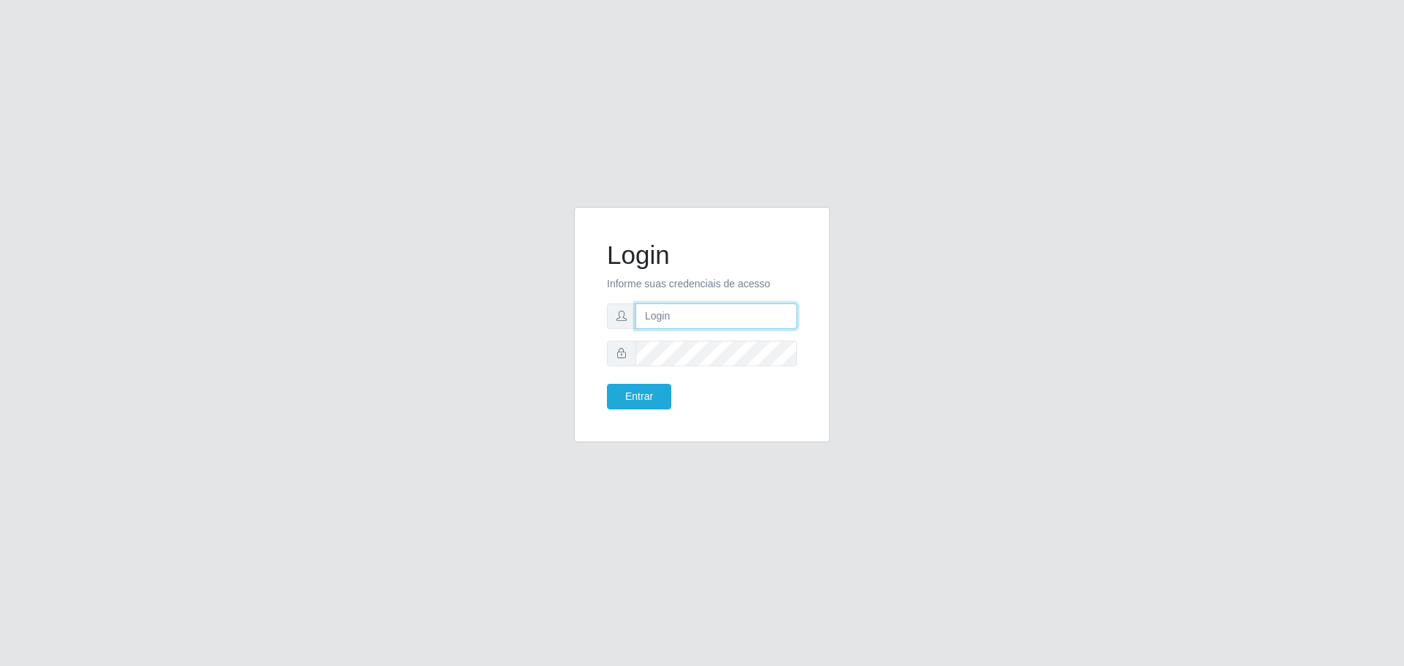
type input "[EMAIL_ADDRESS][DOMAIN_NAME]"
click at [665, 401] on button "Entrar" at bounding box center [639, 397] width 64 height 26
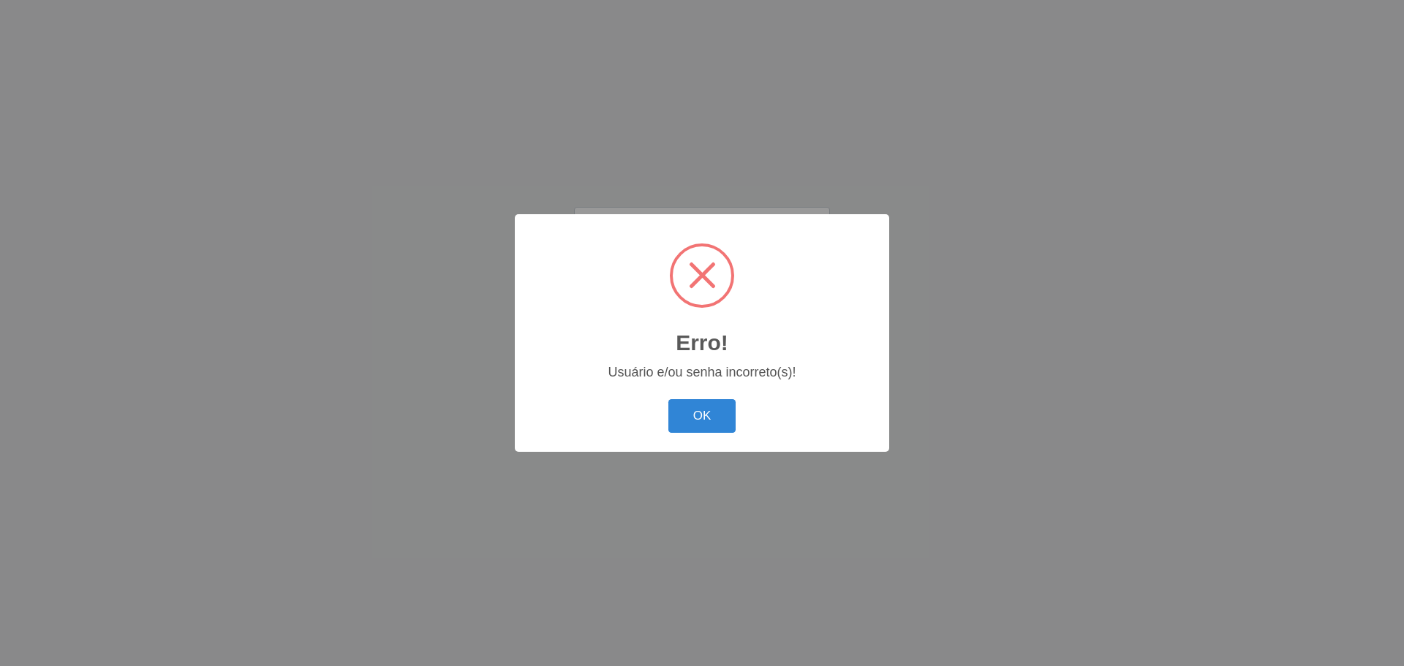
drag, startPoint x: 706, startPoint y: 419, endPoint x: 962, endPoint y: 172, distance: 355.3
click at [707, 417] on button "OK" at bounding box center [702, 416] width 68 height 34
